Goal: Information Seeking & Learning: Learn about a topic

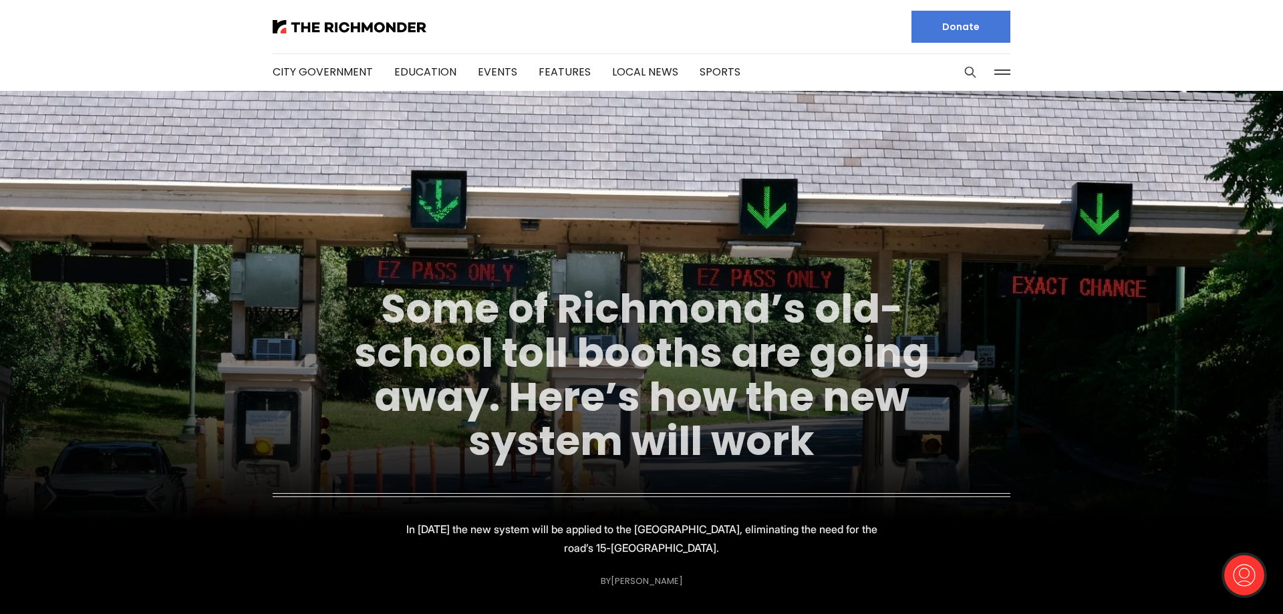
click at [670, 369] on link "Some of Richmond’s old-school toll booths are going away. Here’s how the new sy…" at bounding box center [641, 375] width 575 height 188
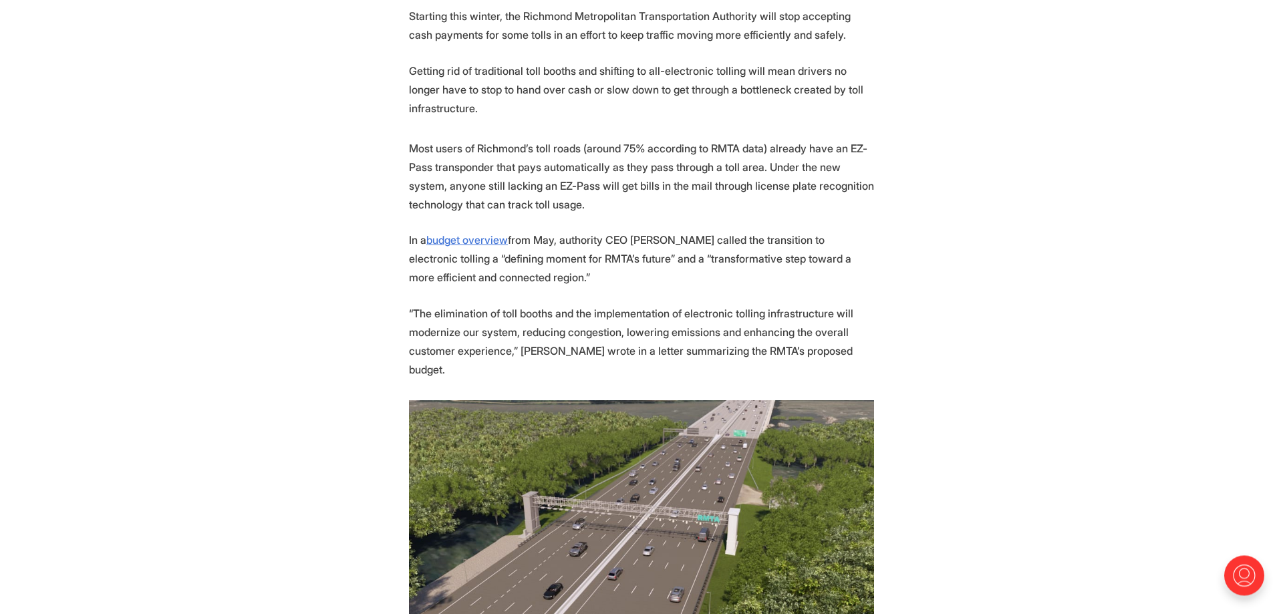
scroll to position [818, 0]
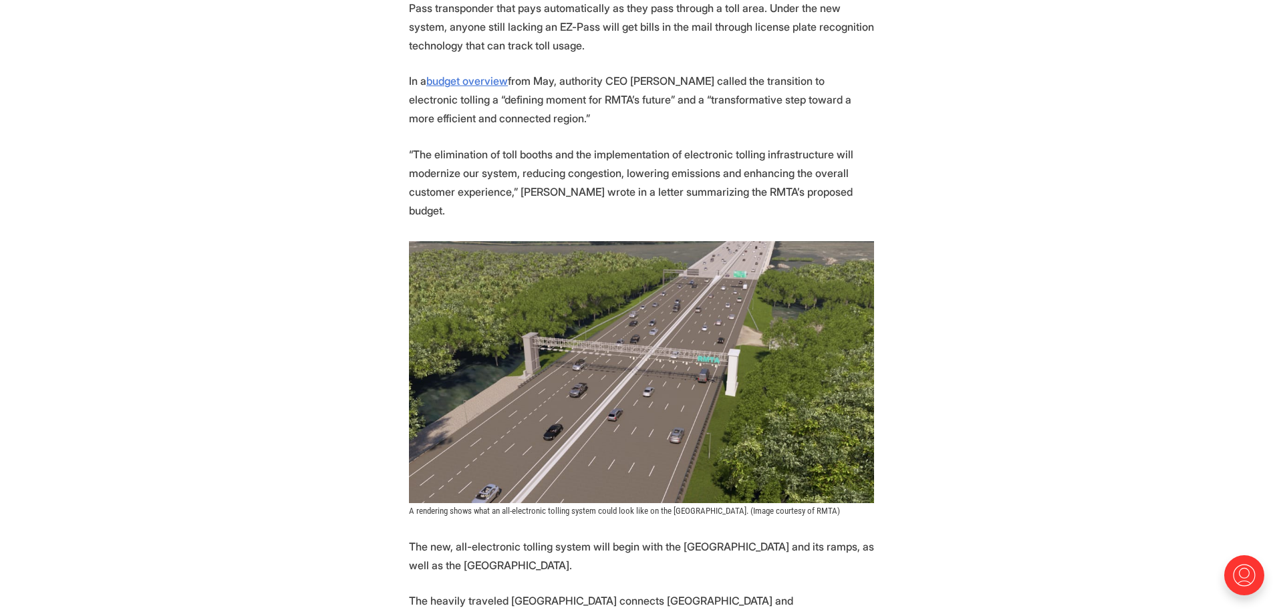
click at [545, 350] on img at bounding box center [641, 372] width 465 height 262
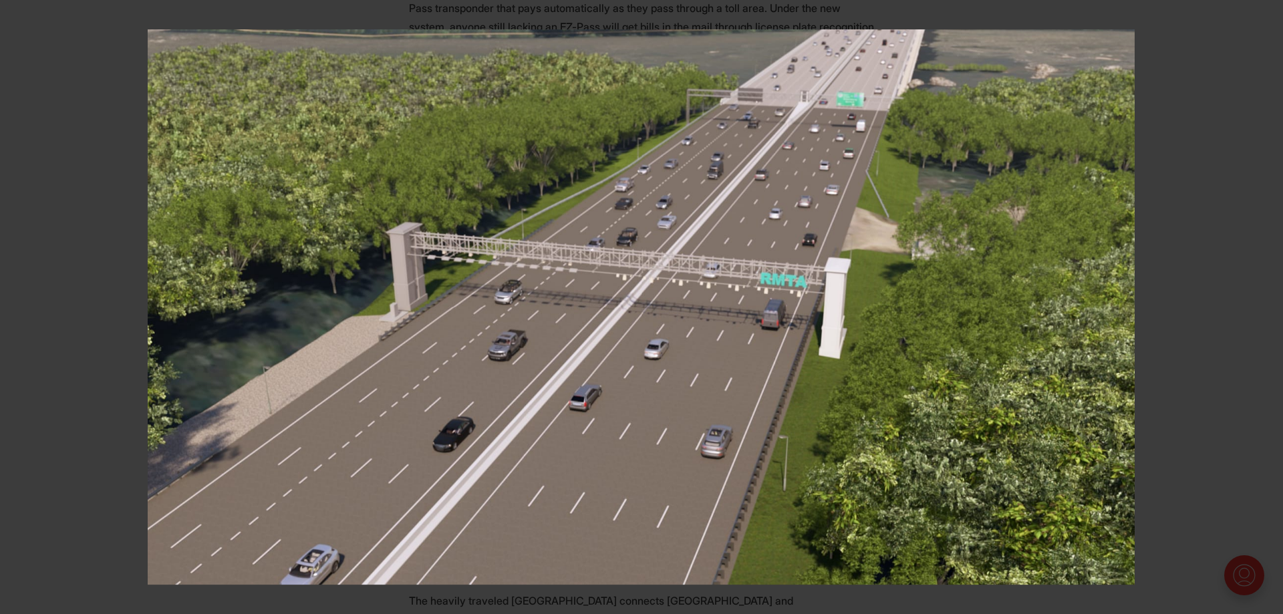
click at [1220, 204] on div at bounding box center [789, 336] width 1283 height 614
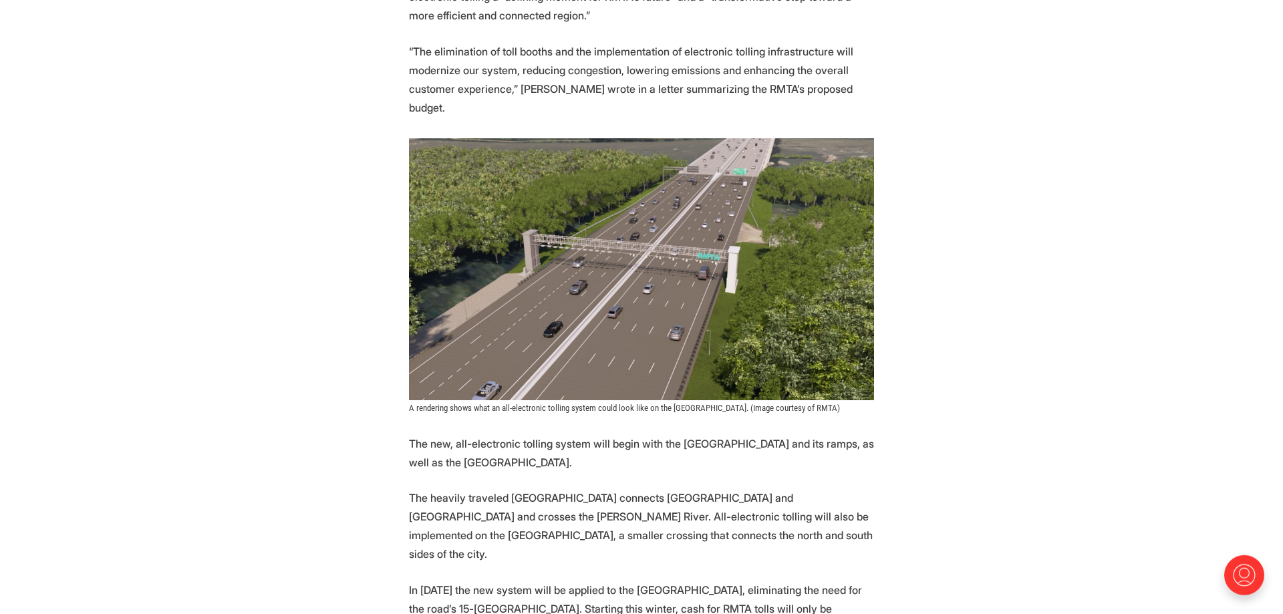
scroll to position [954, 0]
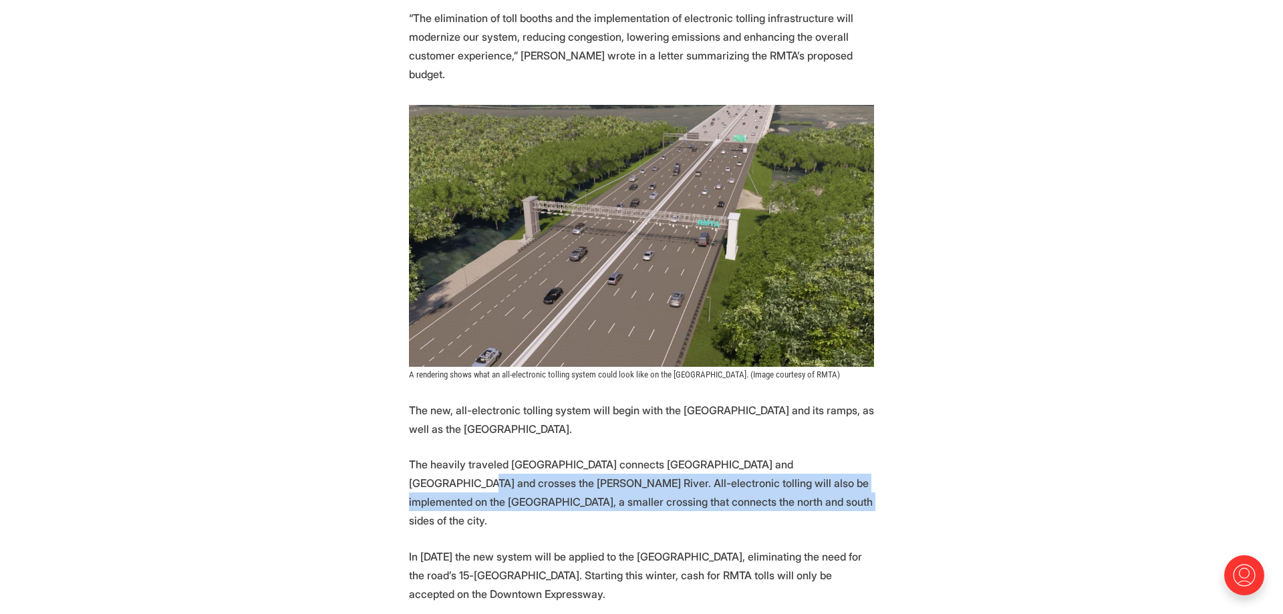
drag, startPoint x: 412, startPoint y: 469, endPoint x: 820, endPoint y: 483, distance: 407.7
click at [820, 483] on p "The heavily traveled [GEOGRAPHIC_DATA] connects [GEOGRAPHIC_DATA] and [GEOGRAPH…" at bounding box center [641, 492] width 465 height 75
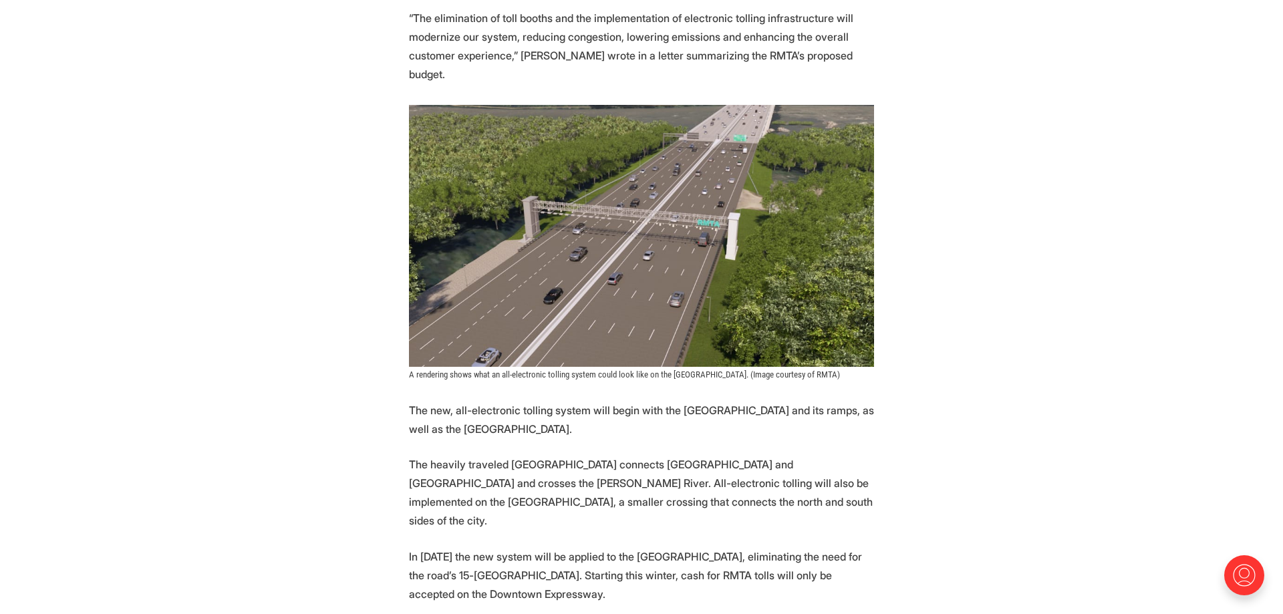
click at [820, 483] on p "The heavily traveled [GEOGRAPHIC_DATA] connects [GEOGRAPHIC_DATA] and [GEOGRAPH…" at bounding box center [641, 492] width 465 height 75
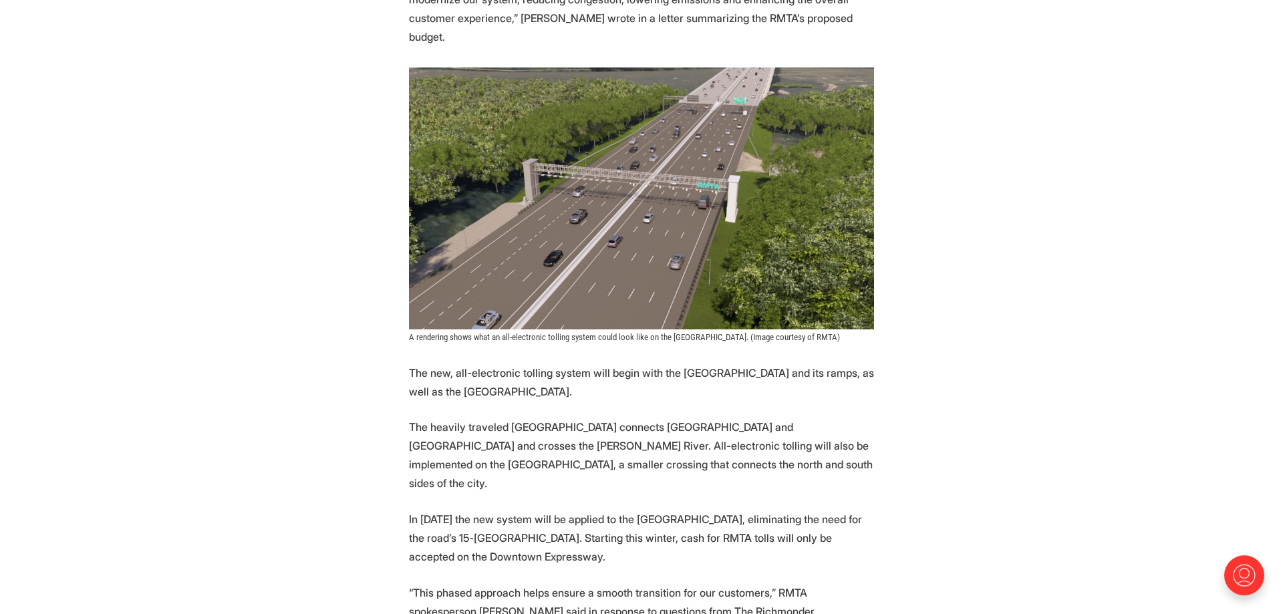
scroll to position [1022, 0]
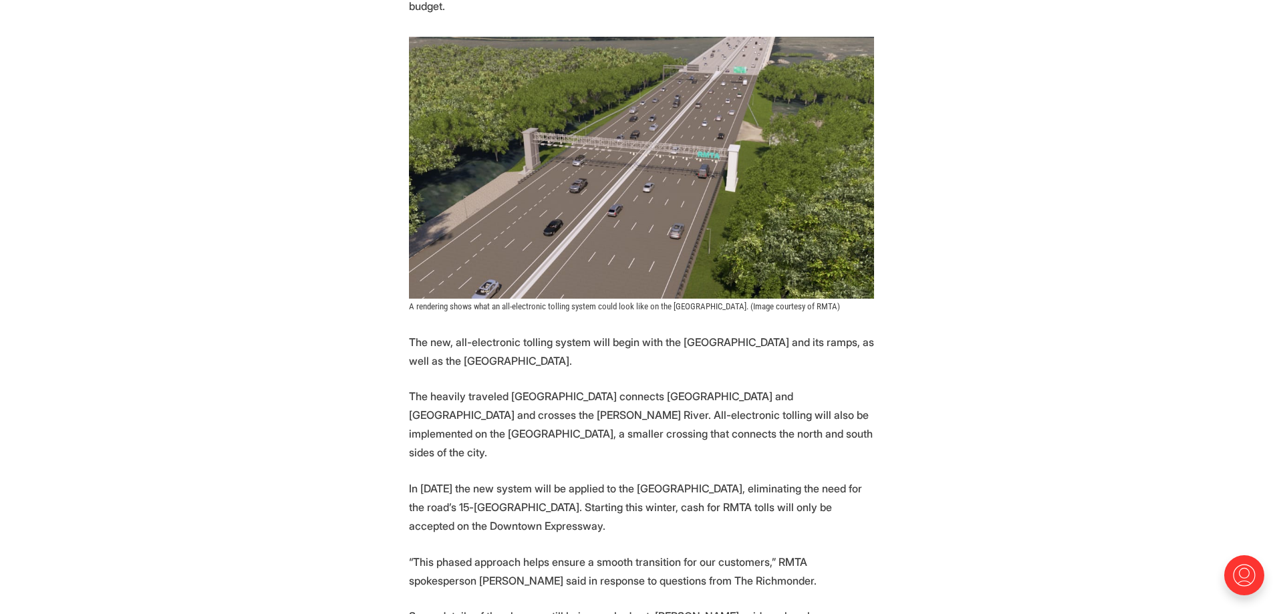
click at [471, 479] on p "In [DATE] the new system will be applied to the [GEOGRAPHIC_DATA], eliminating …" at bounding box center [641, 507] width 465 height 56
click at [471, 479] on p "In 2027 the new system will be applied to the Downtown Expressway, eliminating …" at bounding box center [641, 507] width 465 height 56
click at [355, 465] on section "More automation is coming to Richmond’s tolled expressway system. Starting this…" at bounding box center [641, 531] width 1283 height 1847
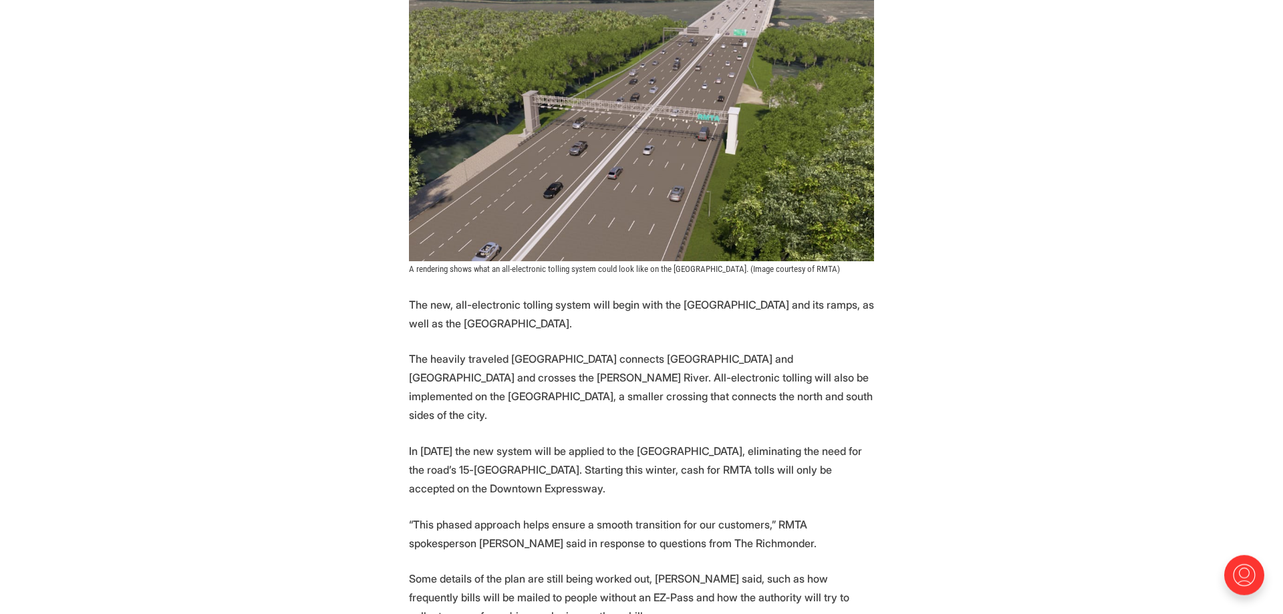
scroll to position [1090, 0]
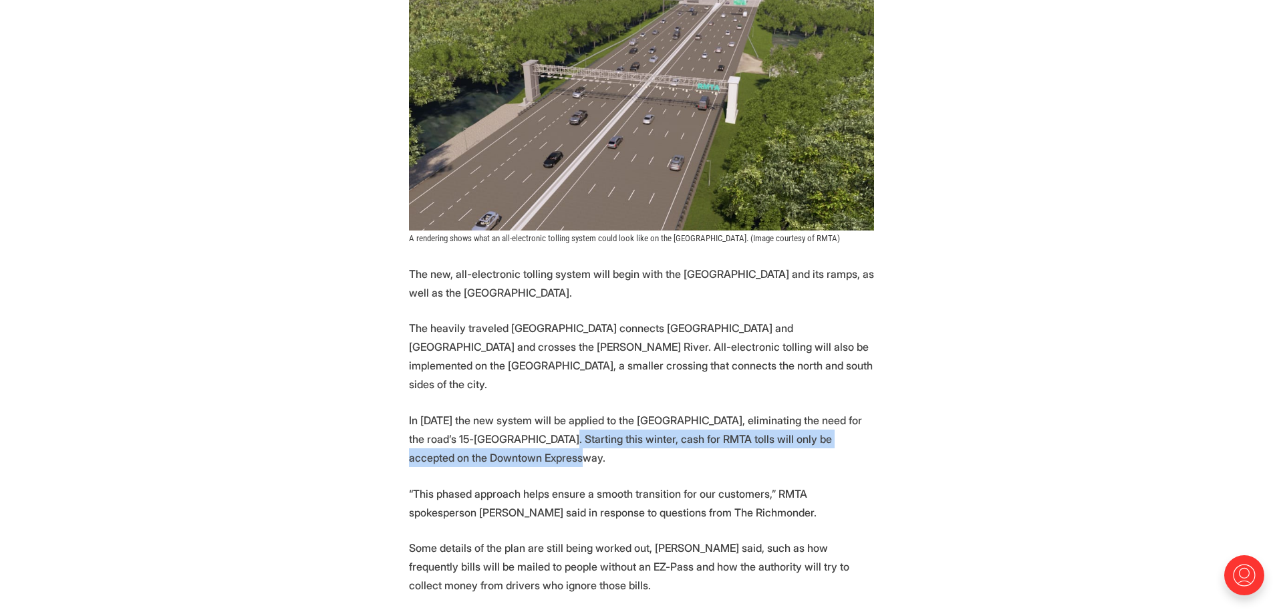
drag, startPoint x: 569, startPoint y: 403, endPoint x: 606, endPoint y: 414, distance: 38.5
click at [606, 414] on p "In 2027 the new system will be applied to the Downtown Expressway, eliminating …" at bounding box center [641, 439] width 465 height 56
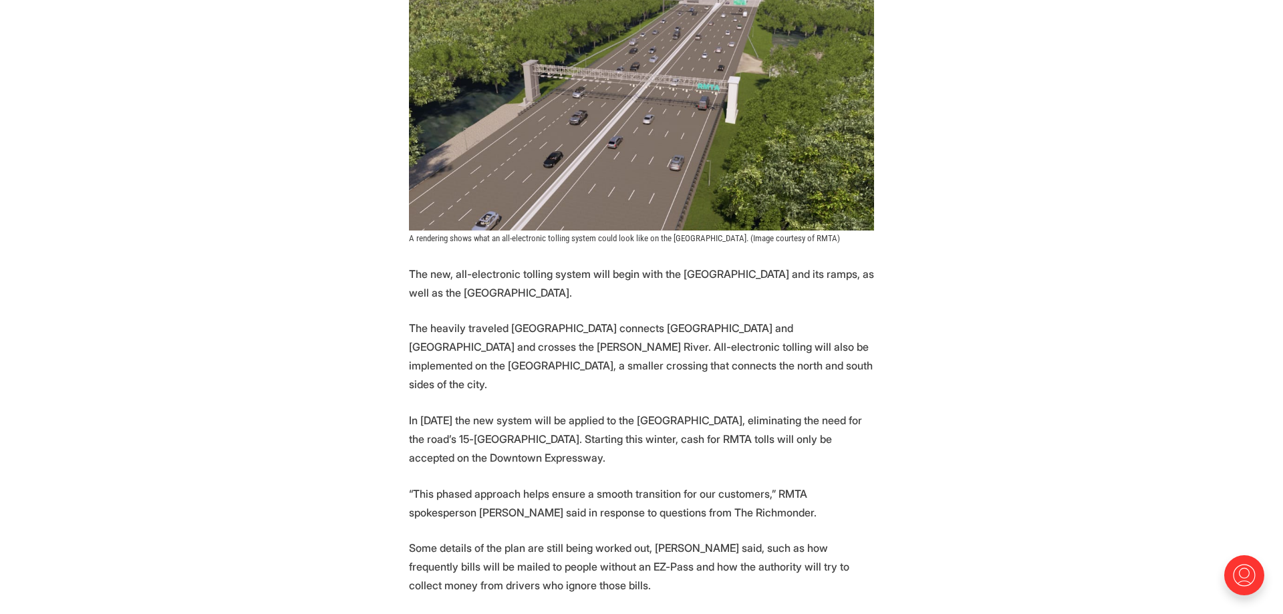
click at [647, 430] on section "More automation is coming to Richmond’s tolled expressway system. Starting this…" at bounding box center [641, 463] width 1283 height 1847
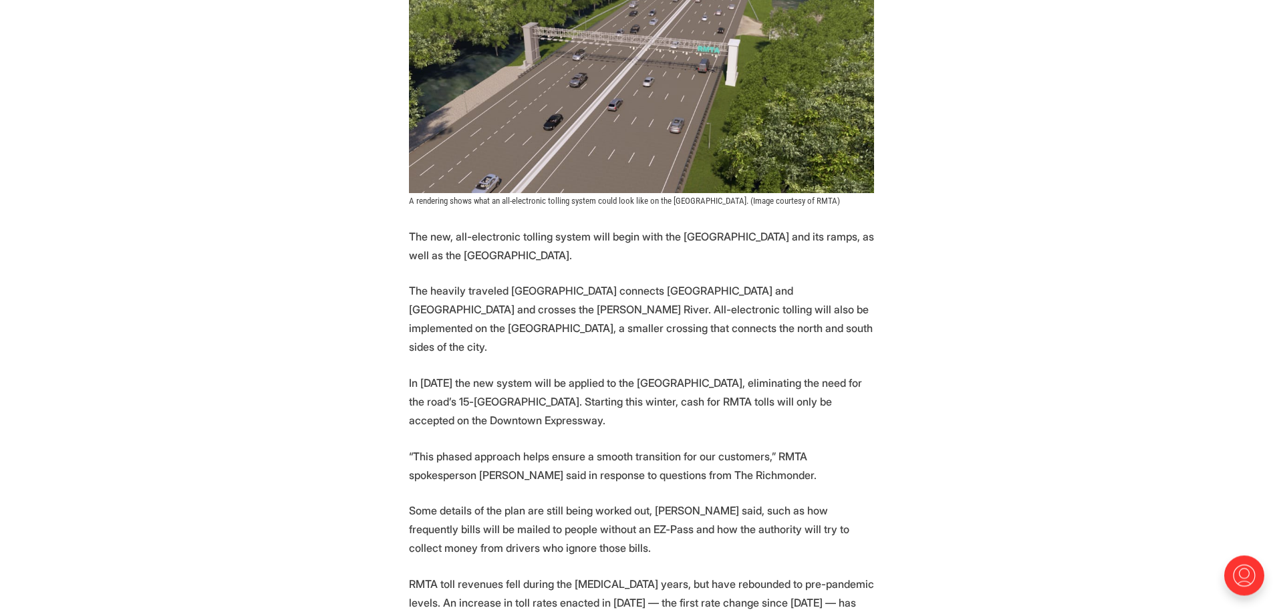
scroll to position [1158, 0]
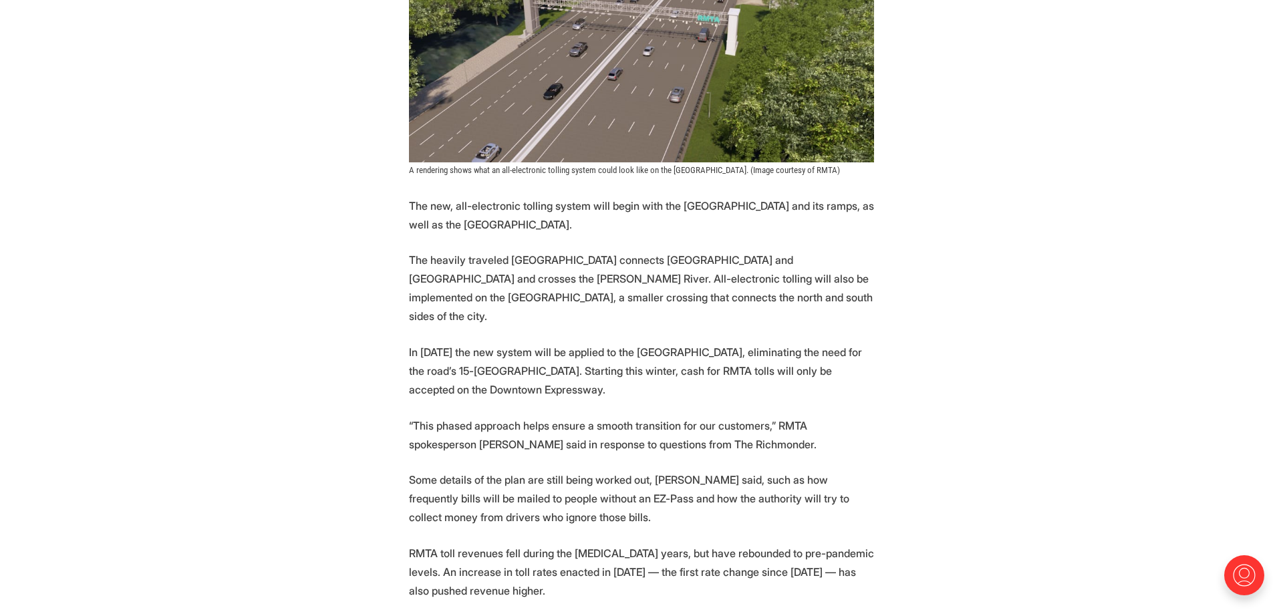
click at [457, 416] on p "“This phased approach helps ensure a smooth transition for our customers,” RMTA…" at bounding box center [641, 434] width 465 height 37
click at [416, 421] on section "More automation is coming to Richmond’s tolled expressway system. Starting this…" at bounding box center [641, 395] width 1283 height 1847
click at [410, 470] on p "Some details of the plan are still being worked out, Freeman said, such as how …" at bounding box center [641, 498] width 465 height 56
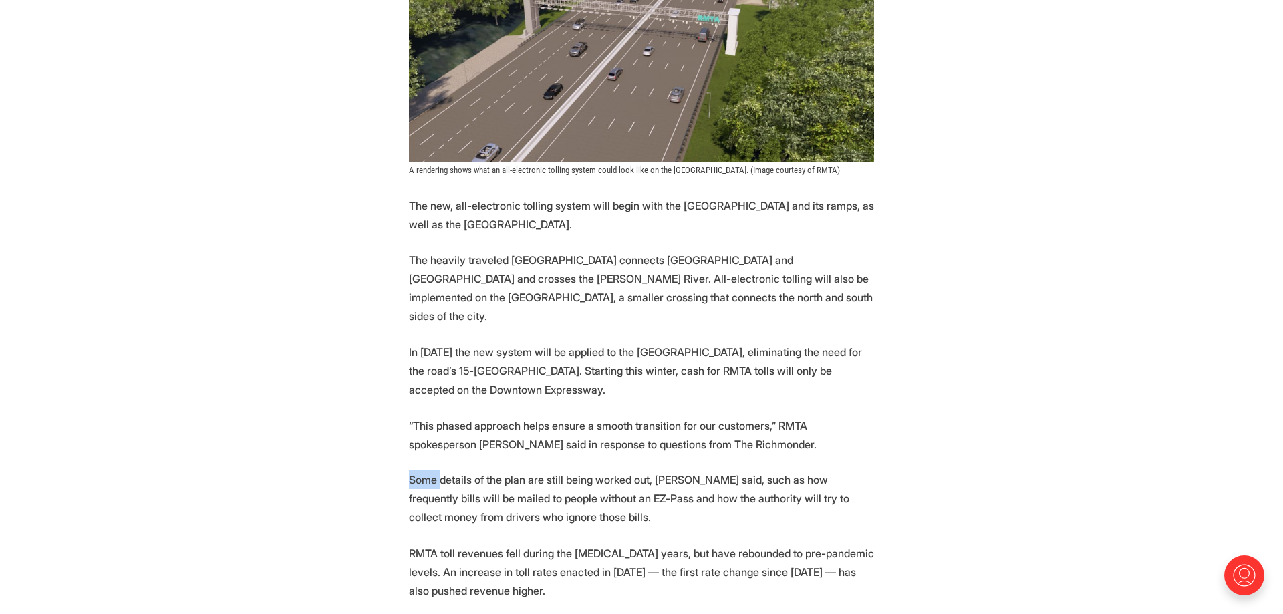
click at [410, 470] on p "Some details of the plan are still being worked out, Freeman said, such as how …" at bounding box center [641, 498] width 465 height 56
click at [374, 362] on section "More automation is coming to Richmond’s tolled expressway system. Starting this…" at bounding box center [641, 395] width 1283 height 1847
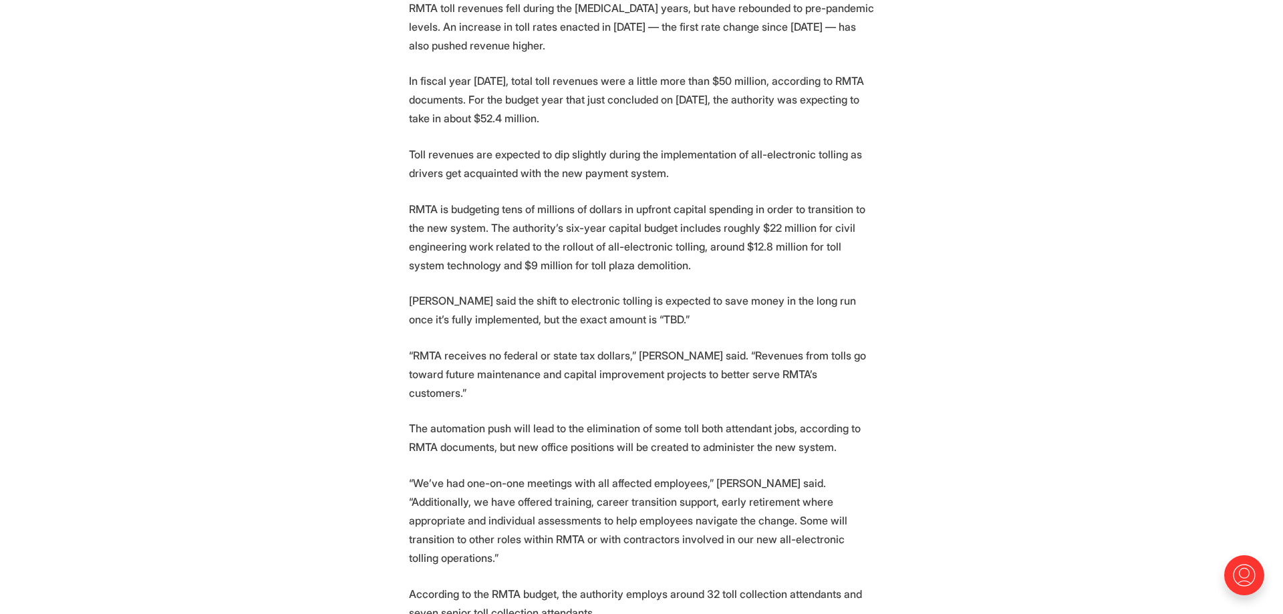
scroll to position [1771, 0]
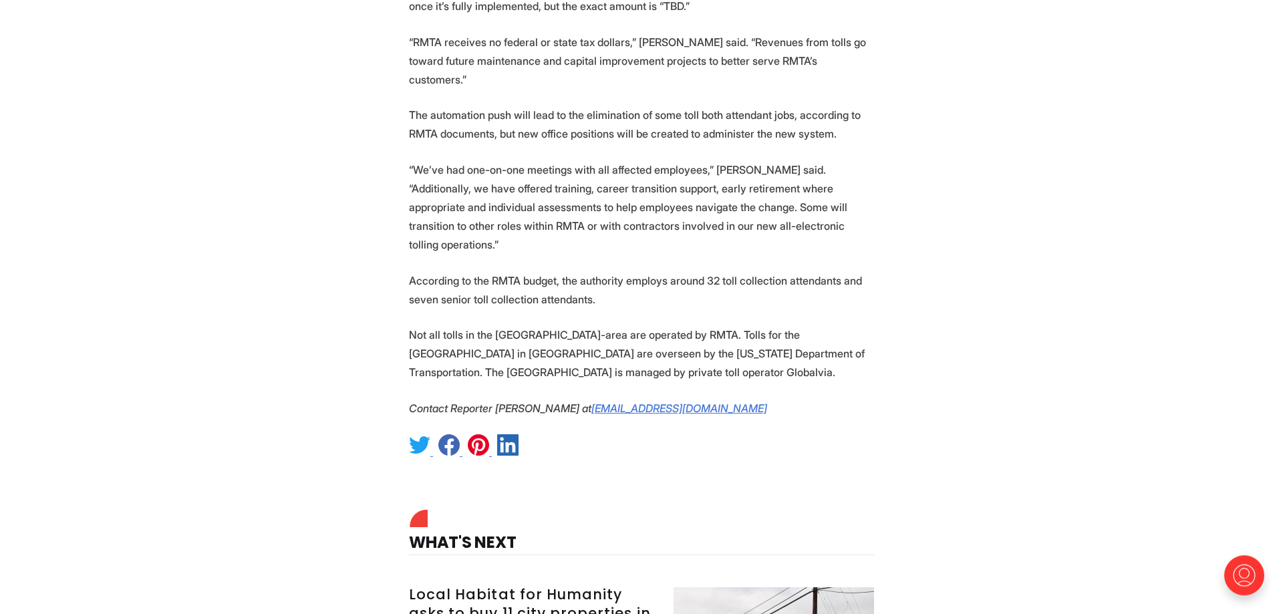
scroll to position [2044, 0]
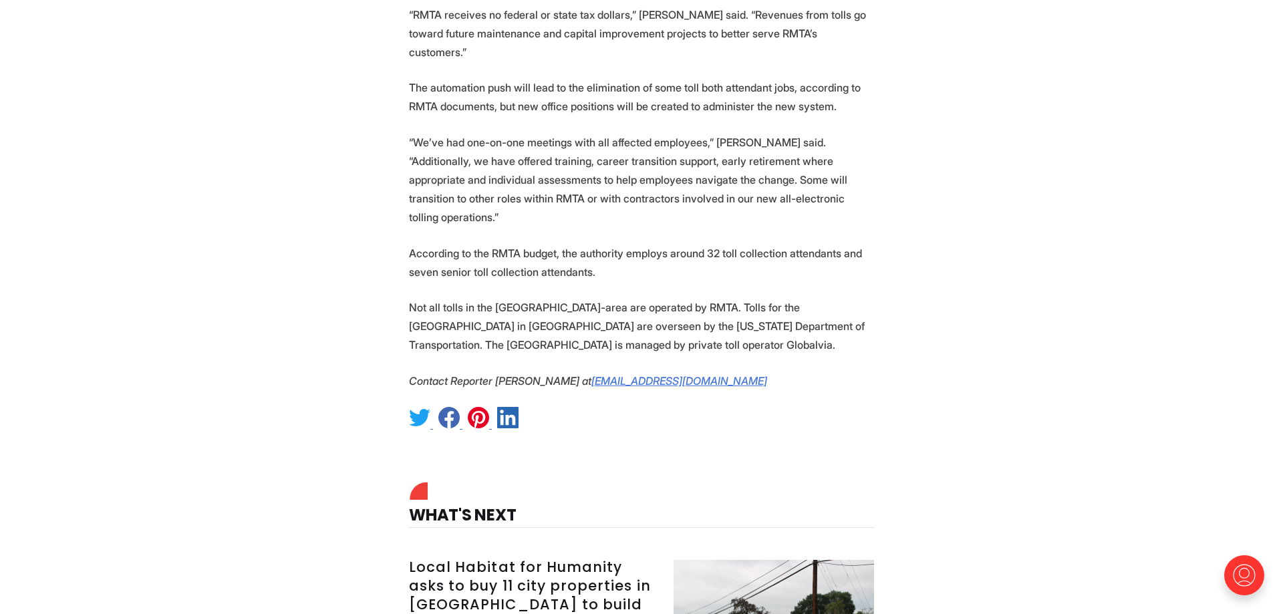
click at [470, 244] on p "According to the RMTA budget, the authority employs around 32 toll collection a…" at bounding box center [641, 262] width 465 height 37
drag, startPoint x: 433, startPoint y: 234, endPoint x: 620, endPoint y: 230, distance: 187.1
click at [620, 244] on p "According to the RMTA budget, the authority employs around 32 toll collection a…" at bounding box center [641, 262] width 465 height 37
click at [802, 303] on p "Not all tolls in the Richmond-area are operated by RMTA. Tolls for the Powhite …" at bounding box center [641, 326] width 465 height 56
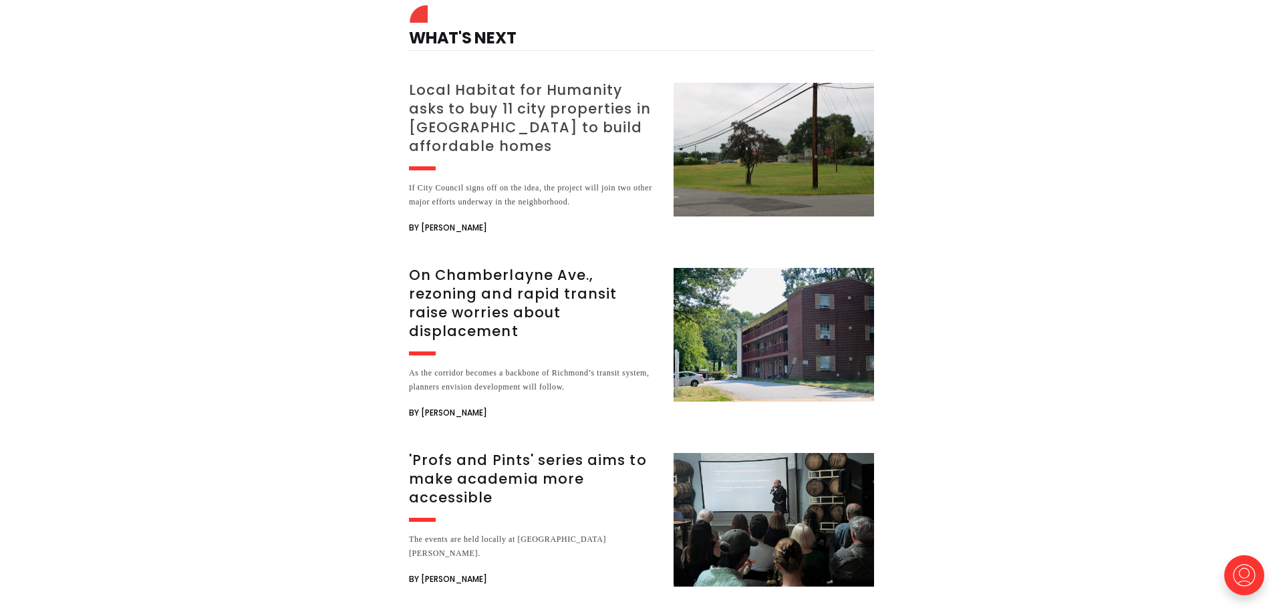
scroll to position [2793, 0]
